Goal: Navigation & Orientation: Find specific page/section

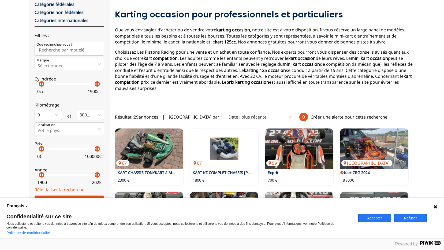
scroll to position [54, 0]
click at [94, 85] on div "arrow_left arrow_right" at bounding box center [94, 84] width 5 height 5
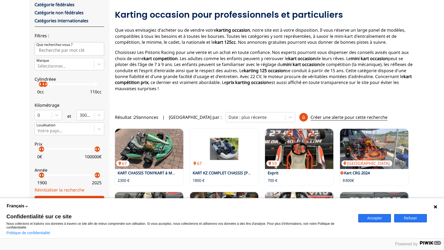
drag, startPoint x: 94, startPoint y: 85, endPoint x: 45, endPoint y: 82, distance: 49.7
click at [45, 82] on p "arrow_right" at bounding box center [46, 84] width 6 height 6
click at [50, 98] on div "Kilométrage 0 et 300000" at bounding box center [70, 109] width 70 height 22
click at [42, 85] on p "arrow_left" at bounding box center [44, 84] width 6 height 6
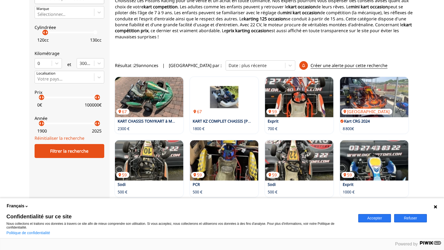
scroll to position [107, 0]
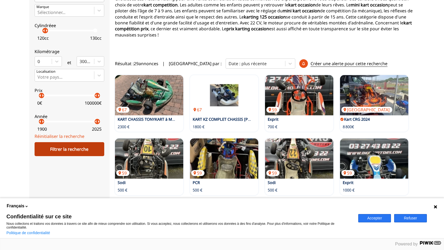
click at [72, 149] on div "Filtrer la recherche" at bounding box center [70, 149] width 70 height 14
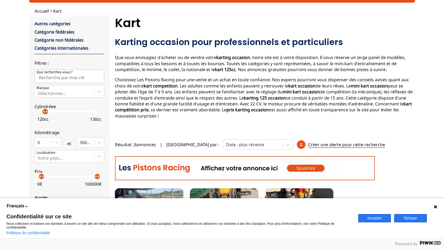
scroll to position [8, 0]
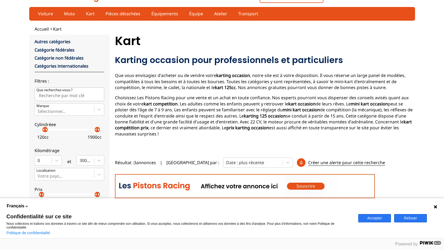
drag, startPoint x: 47, startPoint y: 130, endPoint x: 107, endPoint y: 127, distance: 59.6
click at [107, 127] on div "close Autres catégories Catégorie fédérales Catégorie non fédérales Catégories …" at bounding box center [69, 177] width 80 height 284
click at [19, 176] on div "Accueil Kart close Autres catégories Catégorie fédérales Catégorie non fédérale…" at bounding box center [222, 172] width 444 height 293
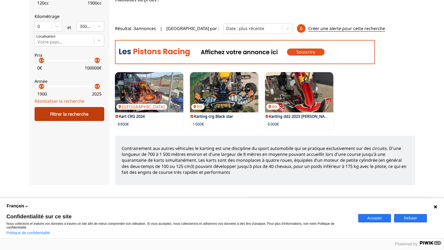
click at [64, 112] on div "Filtrer la recherche" at bounding box center [70, 114] width 70 height 14
click at [377, 220] on button "Accepter" at bounding box center [374, 218] width 33 height 8
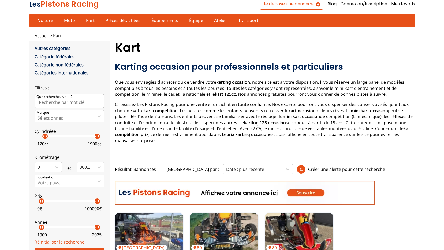
scroll to position [0, 0]
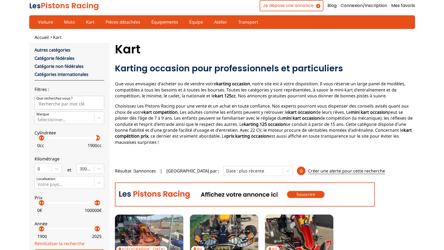
drag, startPoint x: 44, startPoint y: 139, endPoint x: 23, endPoint y: 136, distance: 21.4
click at [23, 136] on div "Accueil Kart close Autres catégories Catégorie fédérales Catégorie non fédérale…" at bounding box center [222, 180] width 444 height 293
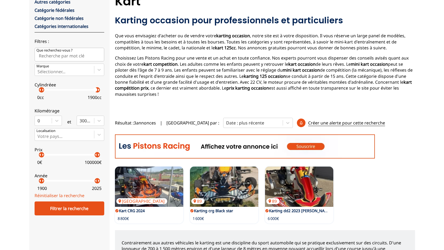
scroll to position [107, 0]
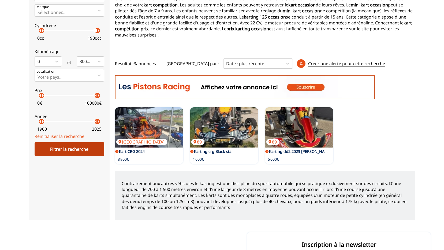
click at [55, 145] on div "Filtrer la recherche" at bounding box center [70, 149] width 70 height 14
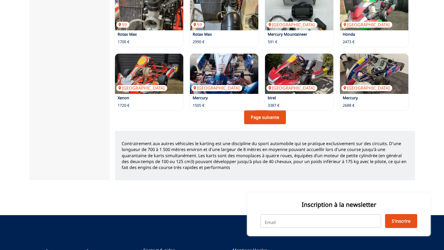
scroll to position [410, 0]
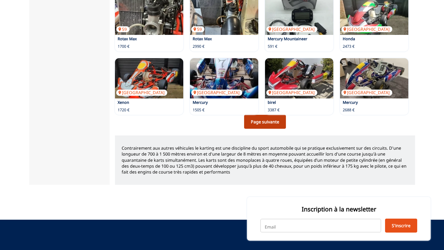
click at [273, 125] on link "Page suivante" at bounding box center [265, 122] width 42 height 14
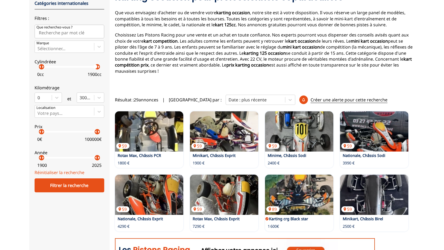
scroll to position [80, 0]
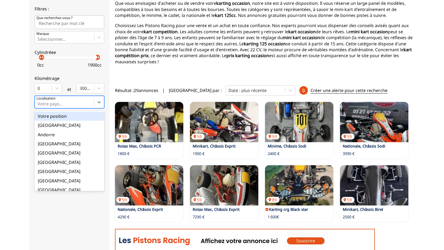
click at [60, 103] on div at bounding box center [65, 104] width 54 height 6
click at [39, 103] on input "option Votre position focused, 1 of 18. 18 results available. Use Up and Down t…" at bounding box center [38, 103] width 1 height 5
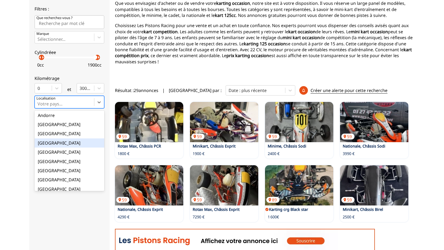
scroll to position [27, 0]
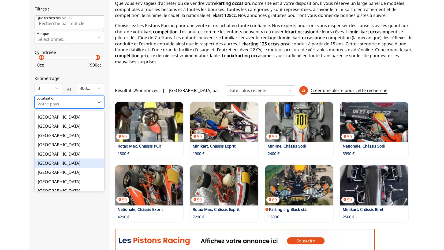
click at [46, 162] on div "[GEOGRAPHIC_DATA]" at bounding box center [70, 162] width 70 height 9
click at [39, 106] on input "option France focused, 9 of 18. 18 results available. Use Up and Down to choose…" at bounding box center [38, 103] width 1 height 5
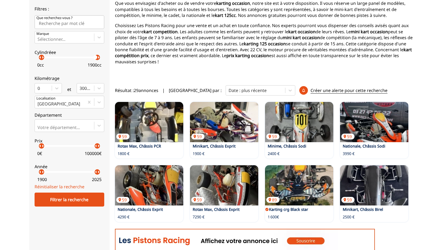
click at [18, 143] on div "Accueil Kart close Autres catégories Catégorie fédérales Catégorie non fédérale…" at bounding box center [222, 171] width 444 height 434
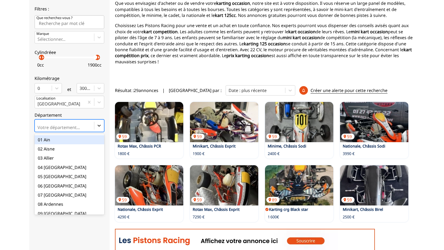
click at [101, 125] on icon at bounding box center [99, 125] width 5 height 5
click at [39, 125] on input "option 01 Ain focused, 1 of 101. 101 results available. Use Up and Down to choo…" at bounding box center [38, 127] width 1 height 5
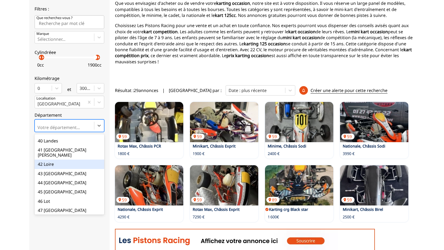
scroll to position [375, 0]
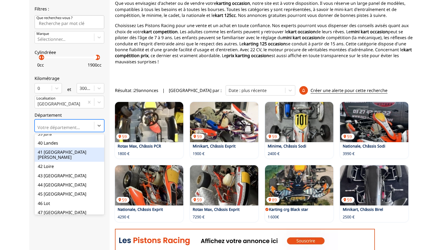
click at [51, 147] on div "41 [GEOGRAPHIC_DATA][PERSON_NAME]" at bounding box center [70, 154] width 70 height 14
click at [39, 130] on input "option 41 Loir-et-[PERSON_NAME] focused, 42 of 101. 101 results available. Use …" at bounding box center [38, 127] width 1 height 5
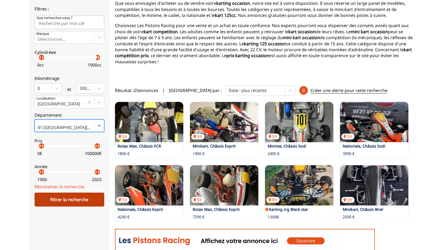
click at [72, 199] on div "Filtrer la recherche" at bounding box center [70, 199] width 70 height 14
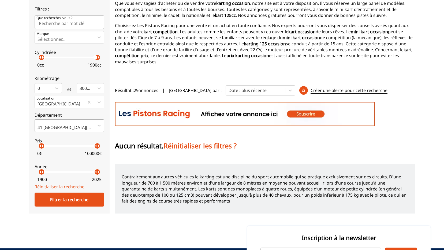
click at [69, 125] on div at bounding box center [65, 127] width 54 height 6
click at [39, 125] on input "41 [GEOGRAPHIC_DATA][PERSON_NAME]" at bounding box center [38, 127] width 1 height 5
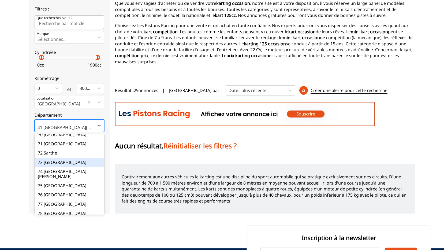
scroll to position [643, 0]
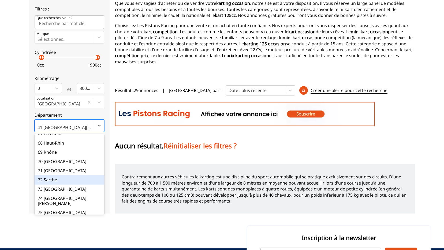
click at [53, 175] on div "72 Sarthe" at bounding box center [70, 179] width 70 height 9
click at [39, 130] on input "option 72 Sarthe focused, 73 of 101. 101 results available. Use Up and Down to …" at bounding box center [38, 127] width 1 height 5
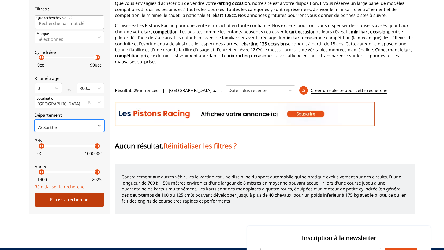
click at [68, 199] on div "Filtrer la recherche" at bounding box center [70, 199] width 70 height 14
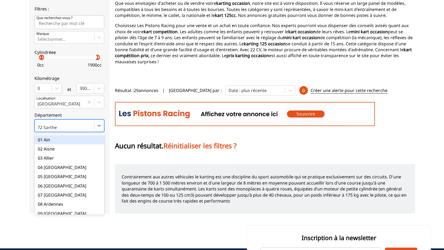
click at [64, 125] on div at bounding box center [65, 127] width 54 height 6
click at [39, 125] on input "option 01 Ain focused, 1 of 101. 101 results available. Use Up and Down to choo…" at bounding box center [38, 127] width 1 height 5
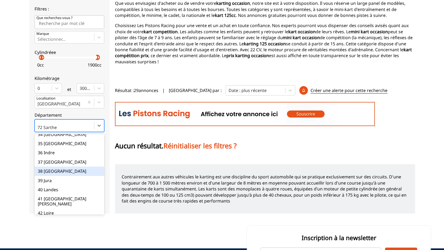
scroll to position [295, 0]
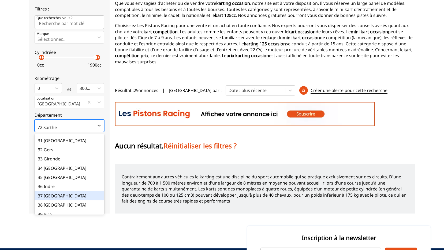
click at [57, 191] on div "37 [GEOGRAPHIC_DATA]" at bounding box center [70, 195] width 70 height 9
click at [39, 130] on input "option 37 [GEOGRAPHIC_DATA] focused, 38 of 101. 101 results available. Use Up a…" at bounding box center [38, 127] width 1 height 5
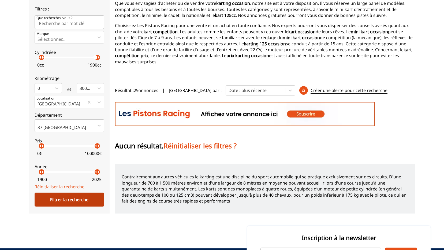
click at [65, 200] on div "Filtrer la recherche" at bounding box center [70, 199] width 70 height 14
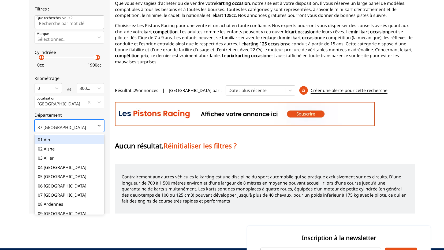
click at [68, 126] on div at bounding box center [65, 127] width 54 height 6
click at [39, 126] on input "option 01 Ain focused, 1 of 101. 101 results available. Use Up and Down to choo…" at bounding box center [38, 127] width 1 height 5
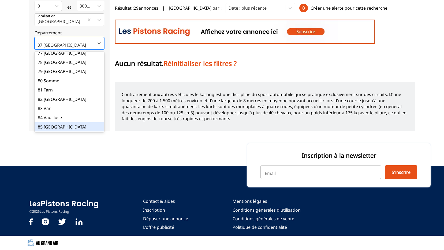
scroll to position [751, 0]
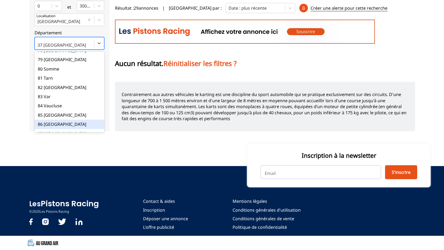
click at [52, 120] on div "86 [GEOGRAPHIC_DATA]" at bounding box center [70, 124] width 70 height 9
click at [39, 47] on input "option 86 Vienne focused, 87 of 101. 101 results available. Use Up and Down to …" at bounding box center [38, 45] width 1 height 5
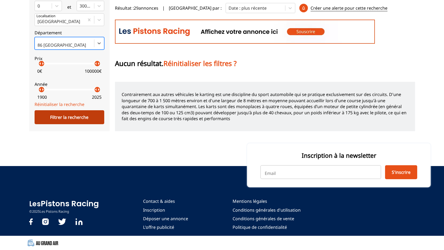
click at [54, 116] on div "Filtrer la recherche" at bounding box center [70, 117] width 70 height 14
